Goal: Information Seeking & Learning: Learn about a topic

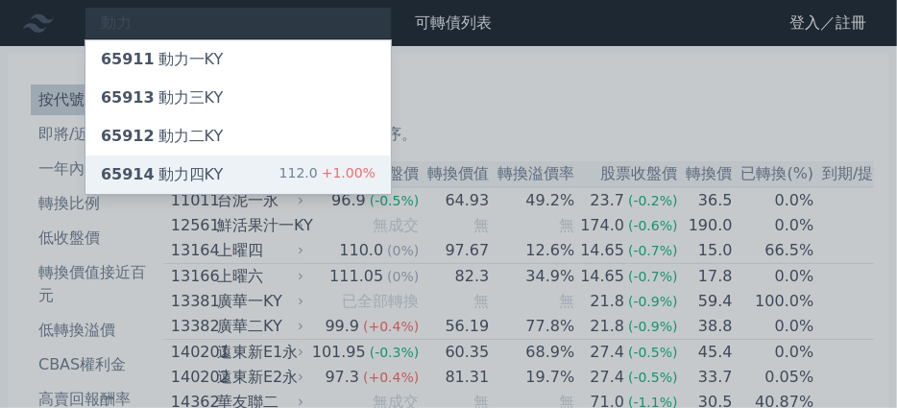
type input "動力"
click at [269, 168] on div "65914 動力四KY 112.0 +1.00%" at bounding box center [239, 175] width 306 height 38
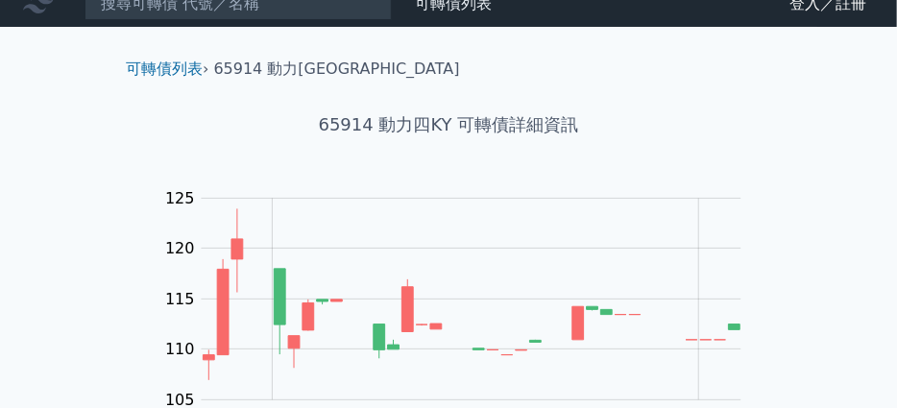
scroll to position [3, 0]
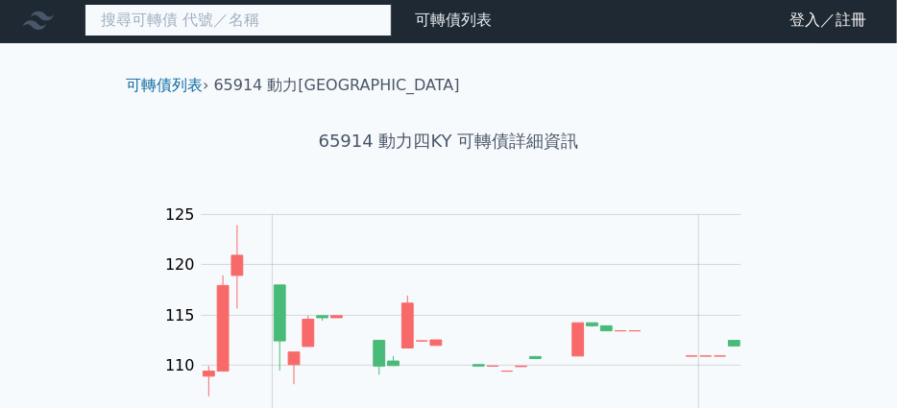
click at [287, 10] on input at bounding box center [238, 20] width 307 height 33
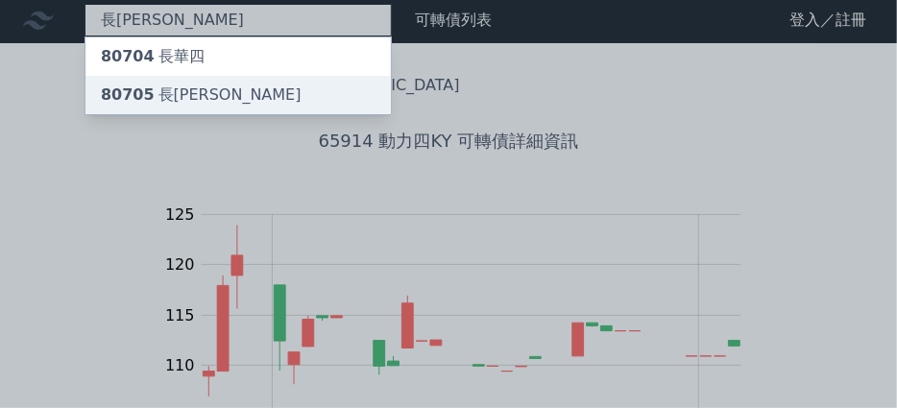
type input "長[PERSON_NAME]"
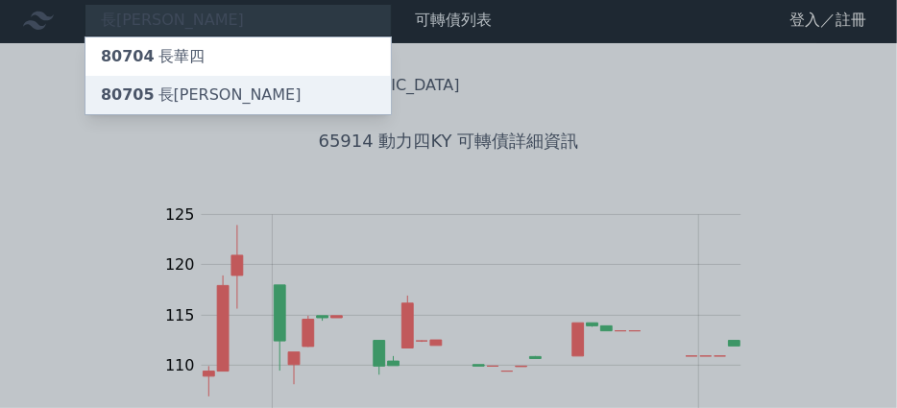
click at [276, 93] on div "80705 長[PERSON_NAME]" at bounding box center [239, 95] width 306 height 38
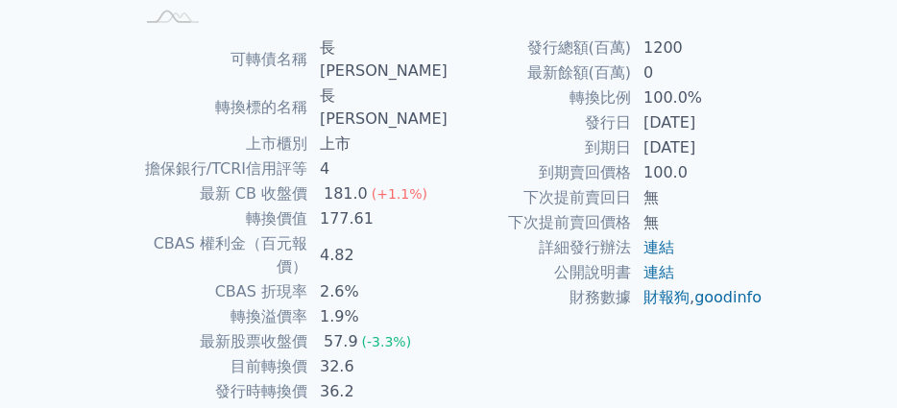
scroll to position [450, 0]
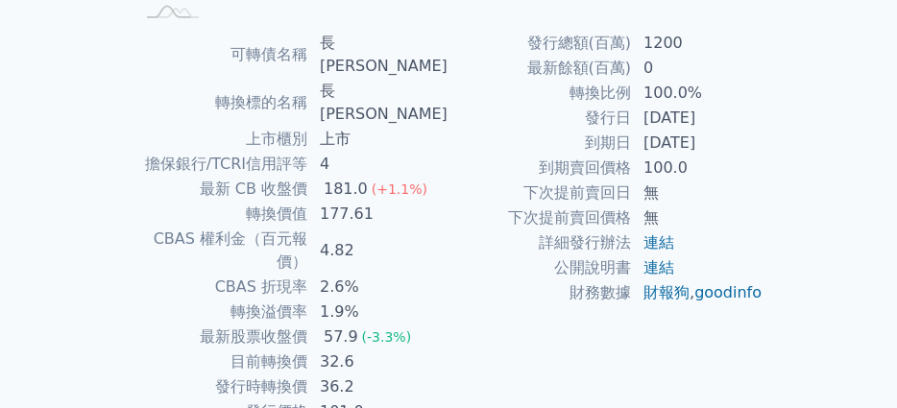
scroll to position [3, 0]
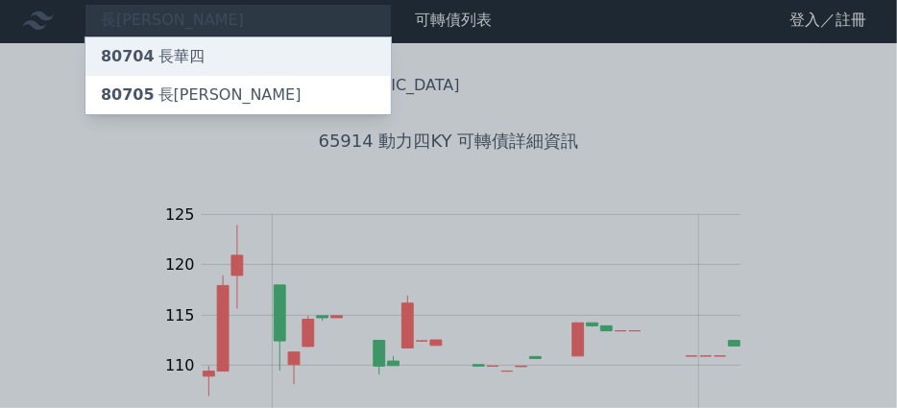
click at [184, 64] on div "80704 長[PERSON_NAME]" at bounding box center [153, 56] width 104 height 23
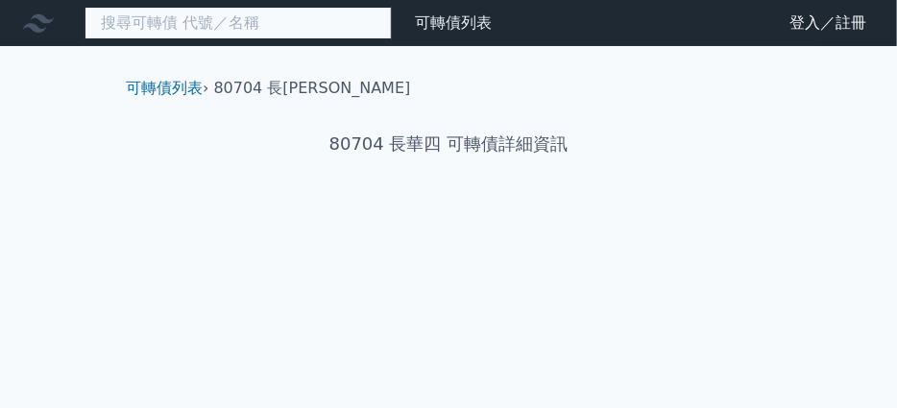
click at [277, 30] on input at bounding box center [238, 23] width 307 height 33
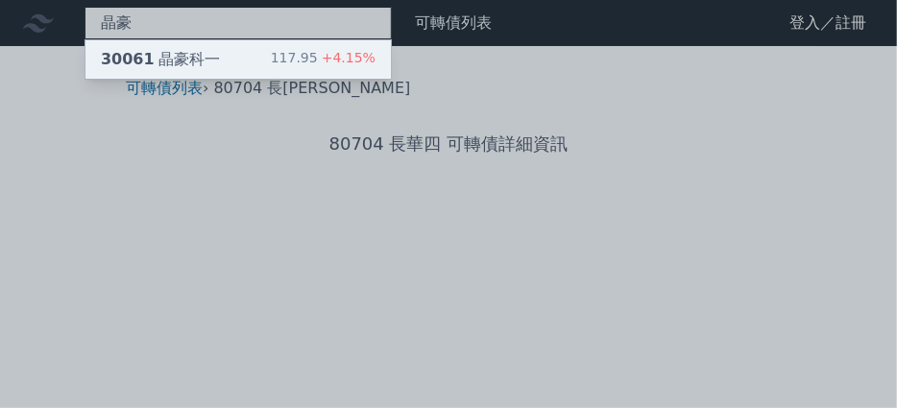
type input "晶豪"
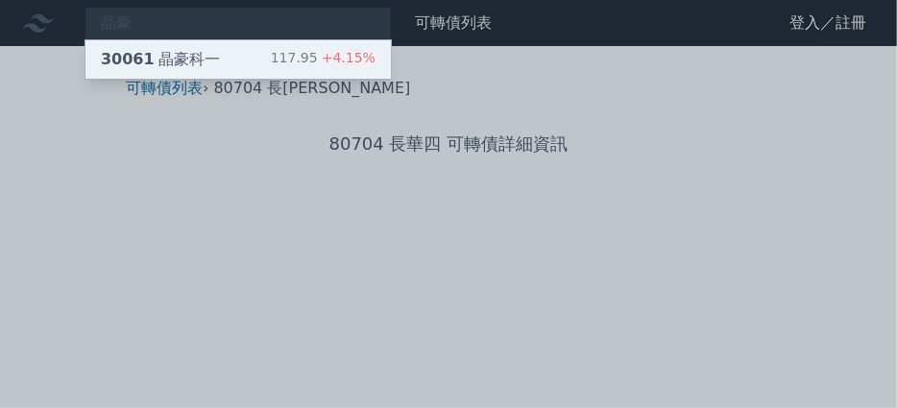
click at [268, 68] on div "30061 晶豪科一 117.95 +4.15%" at bounding box center [239, 59] width 306 height 38
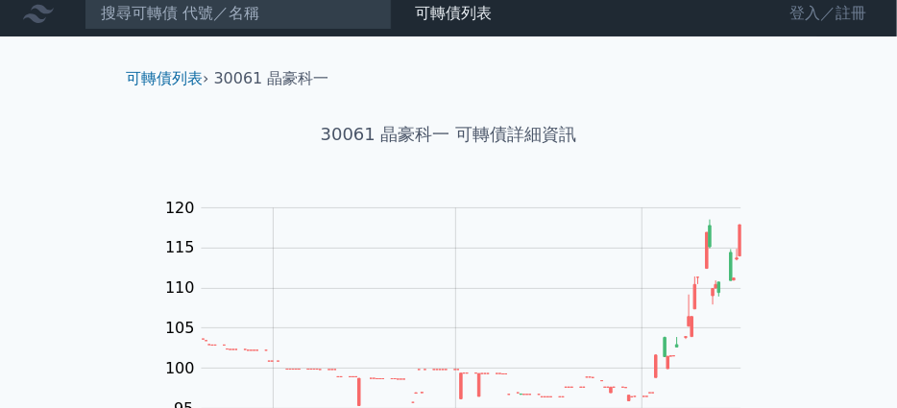
scroll to position [8, 0]
